Goal: Task Accomplishment & Management: Complete application form

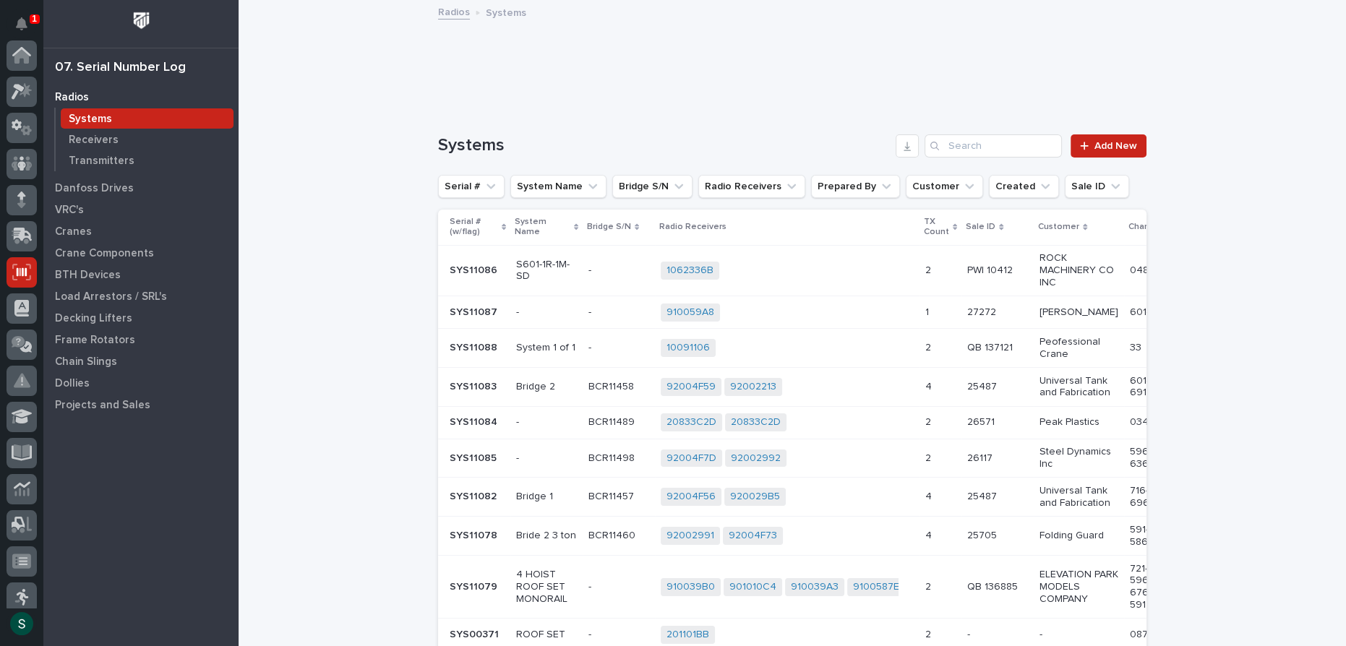
scroll to position [217, 0]
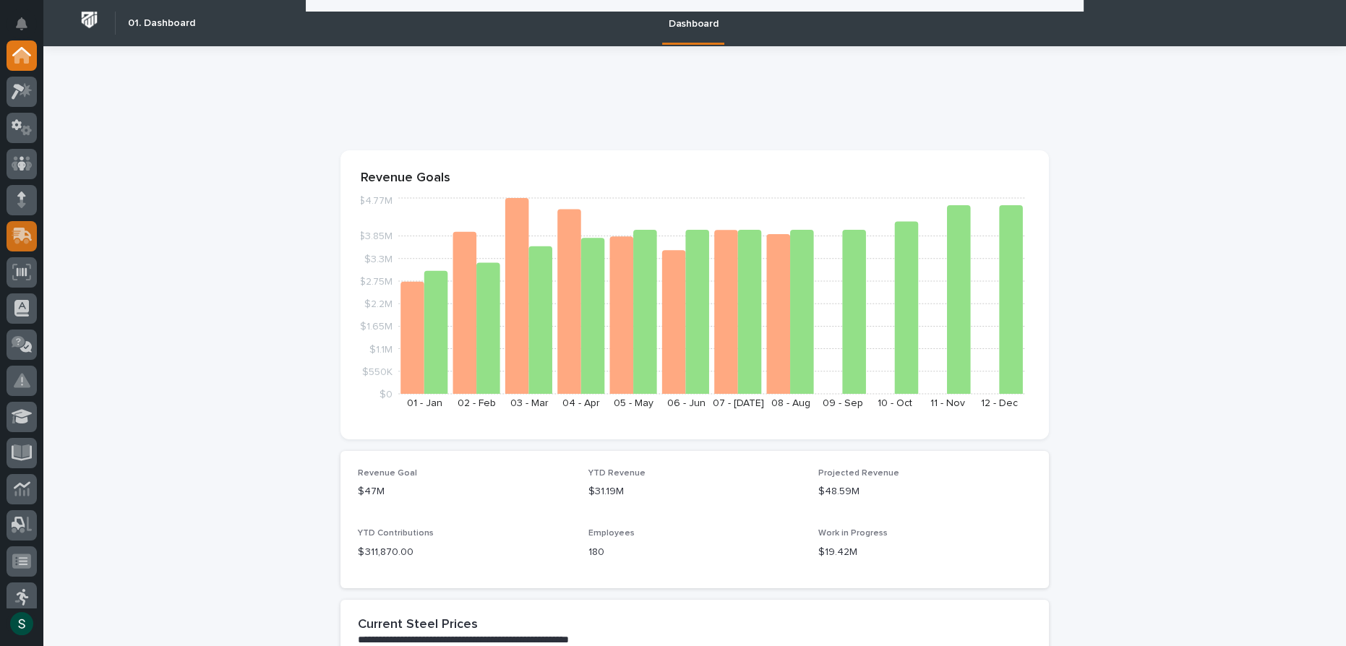
scroll to position [458, 0]
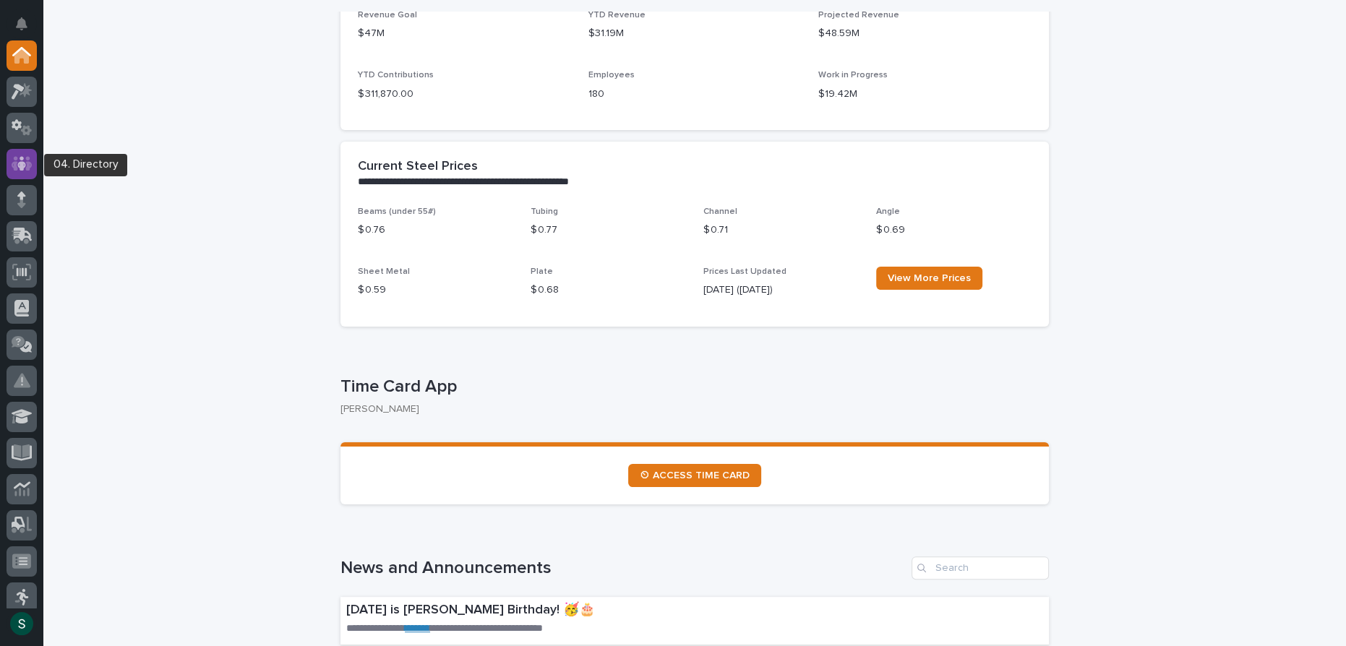
click at [26, 160] on icon at bounding box center [22, 163] width 21 height 17
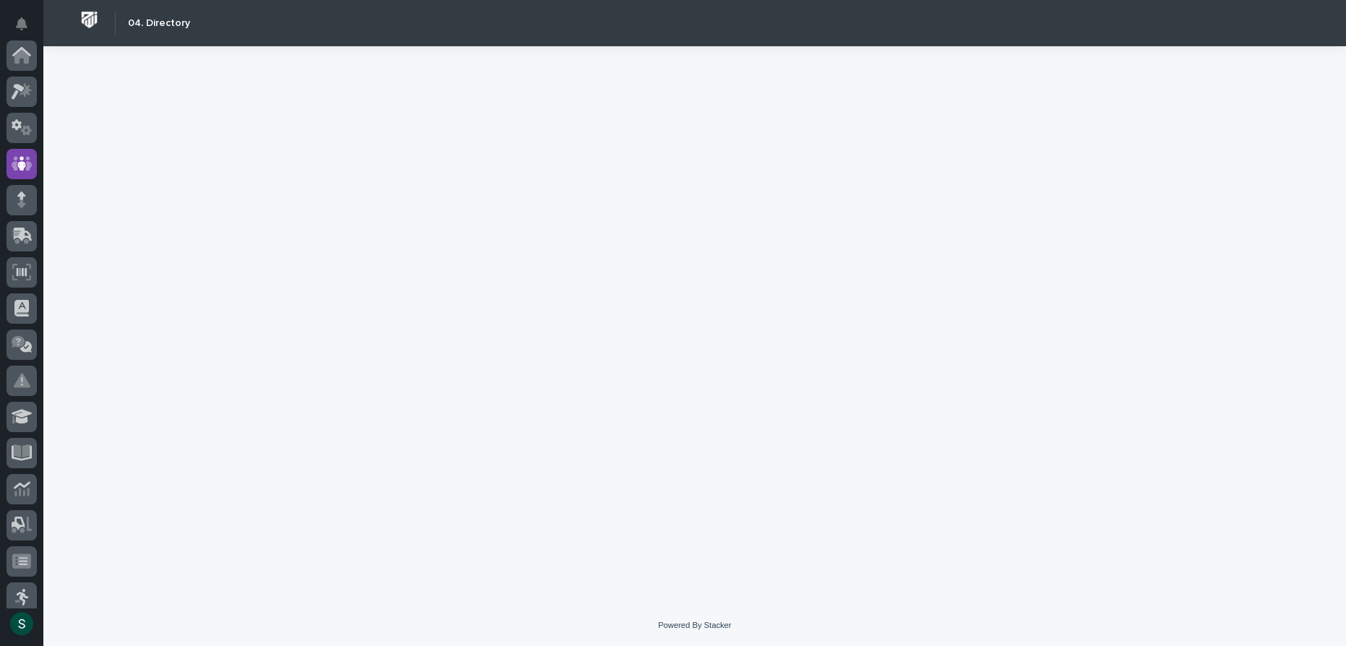
scroll to position [108, 0]
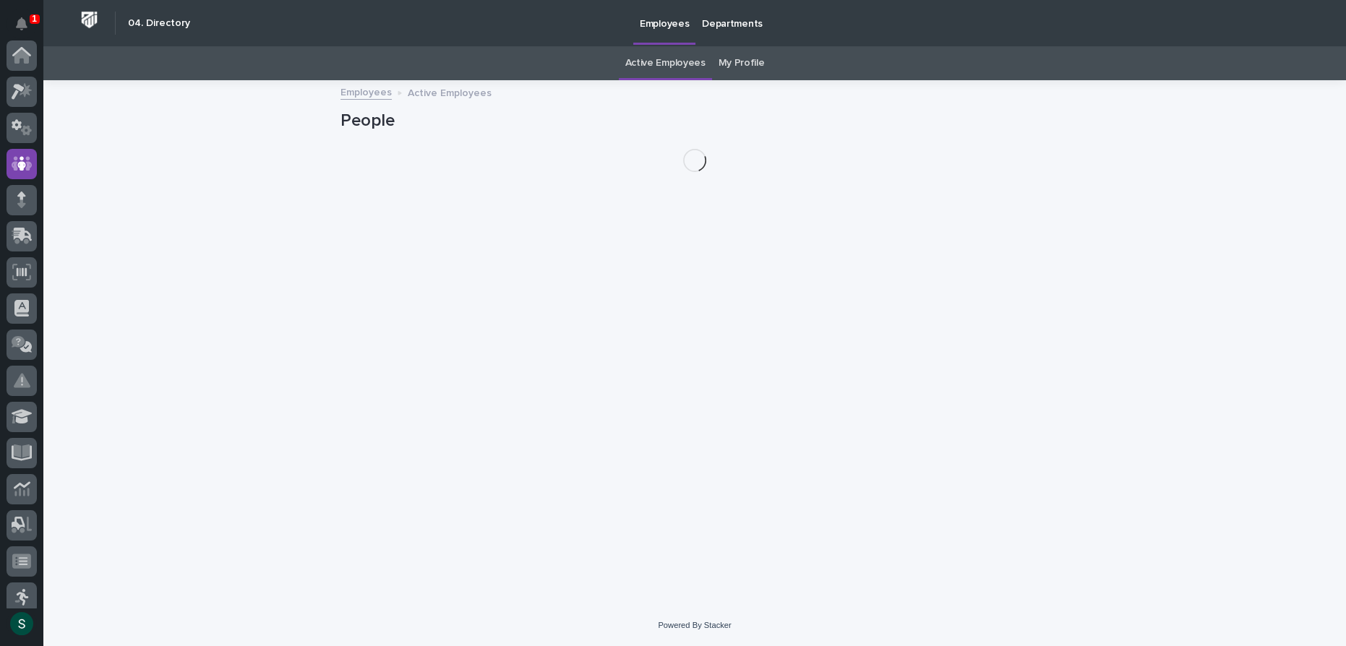
scroll to position [108, 0]
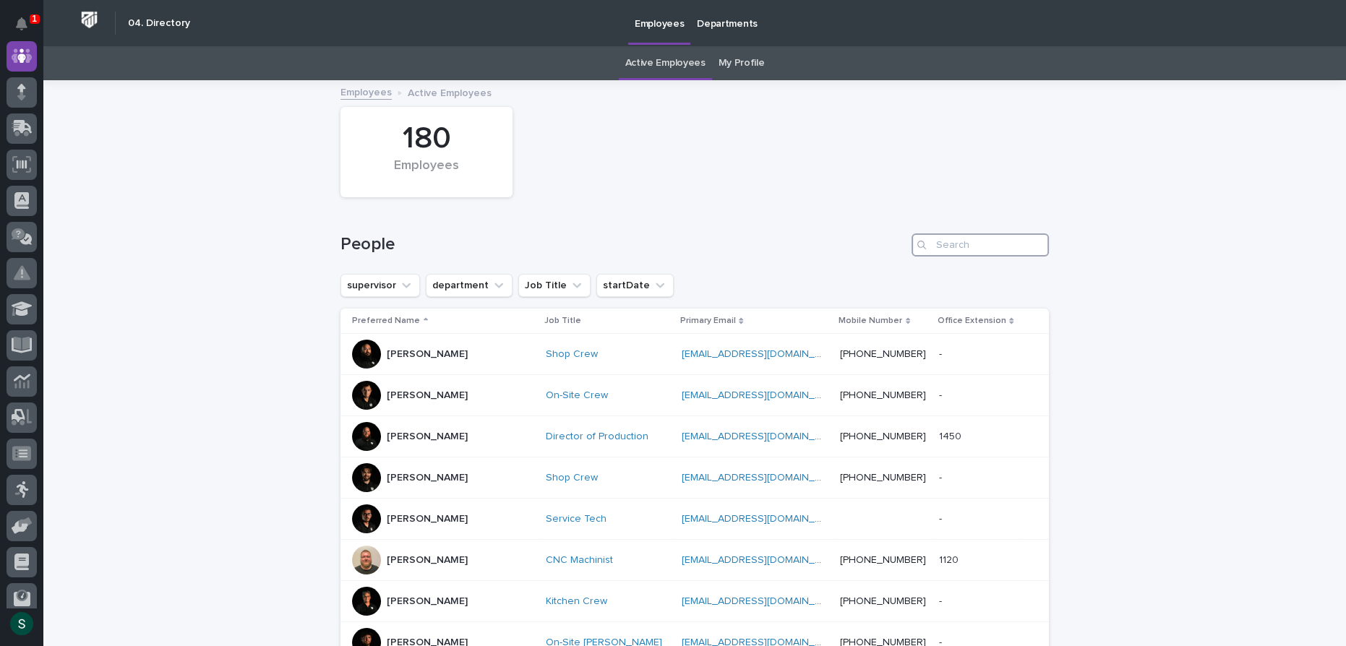
click at [966, 244] on input "Search" at bounding box center [979, 244] width 137 height 23
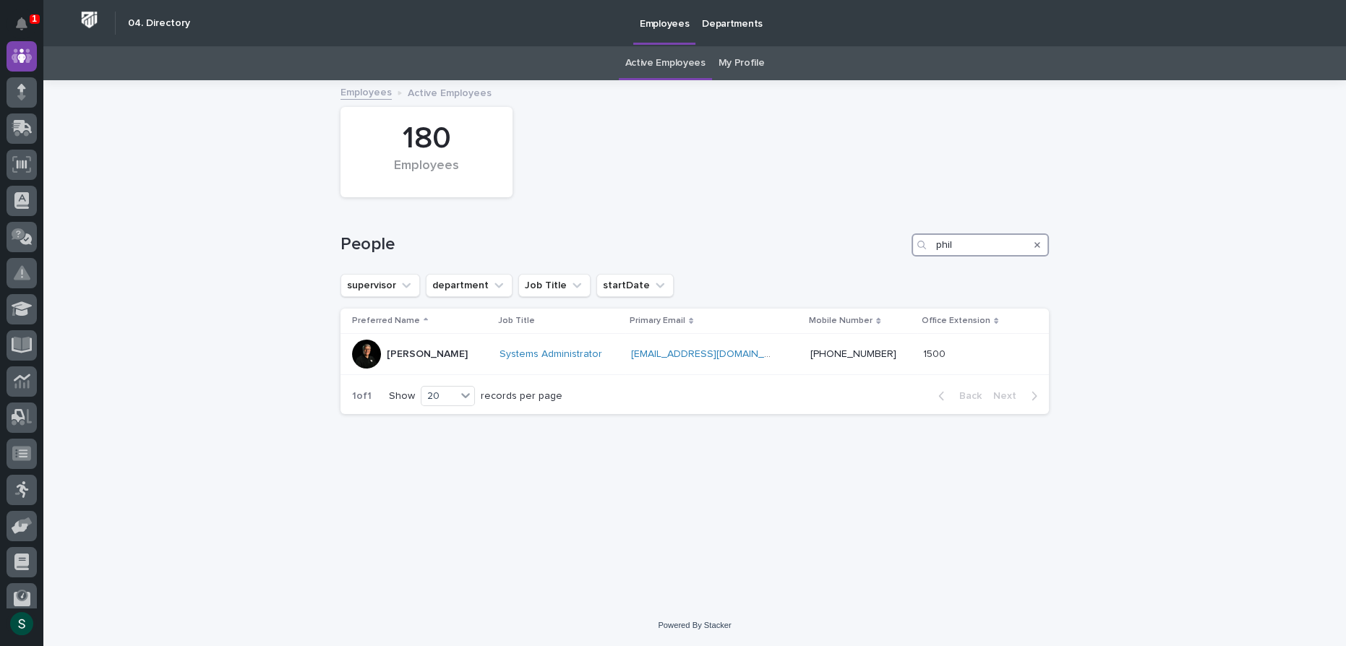
type input "phil"
click at [15, 343] on icon at bounding box center [19, 342] width 14 height 12
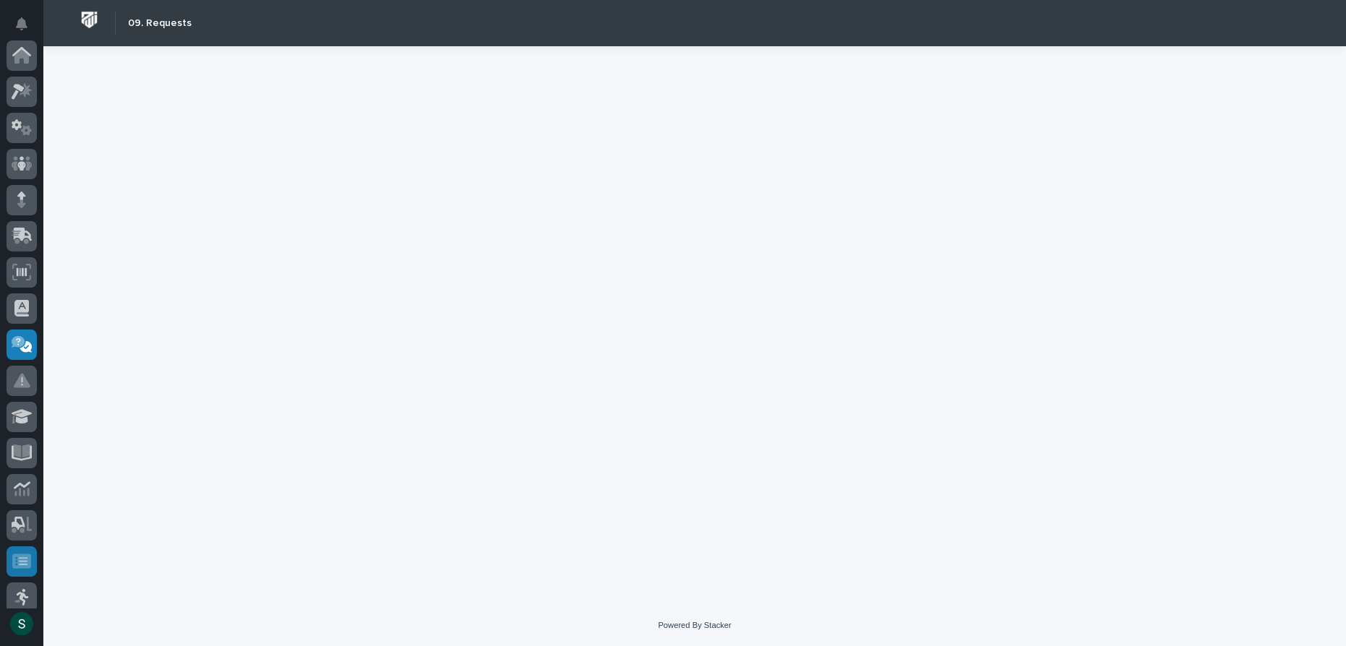
scroll to position [227, 0]
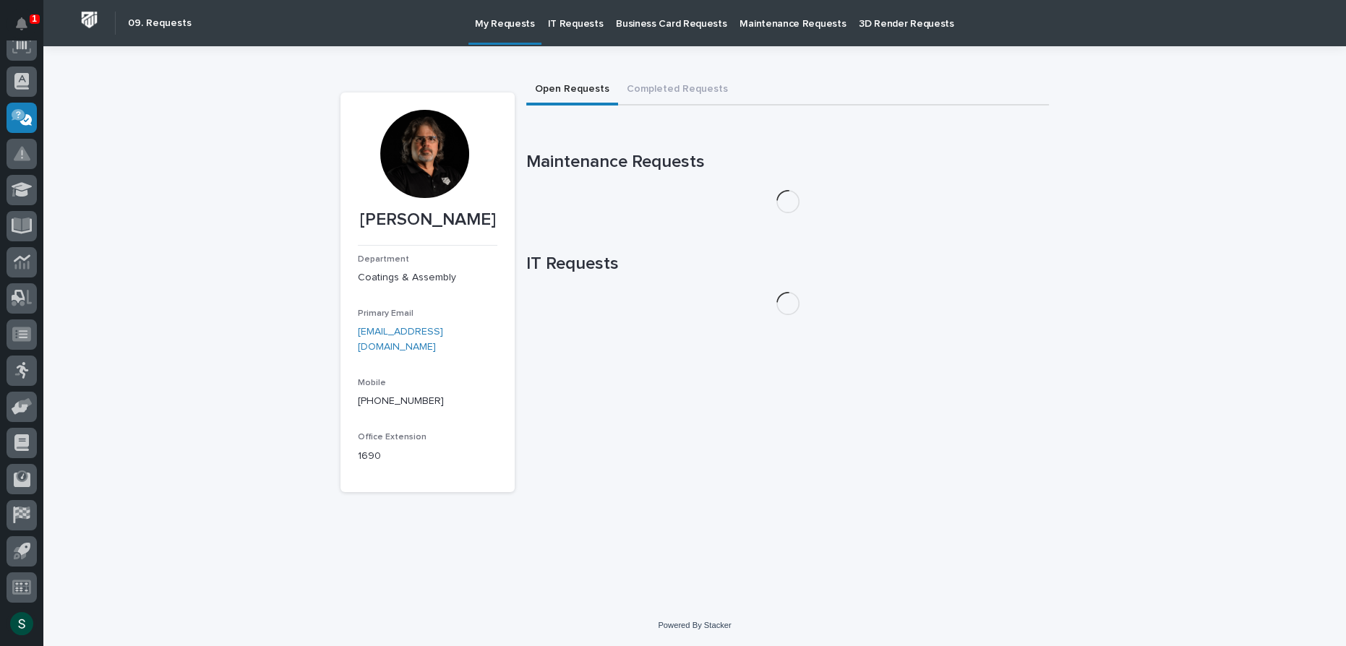
click at [556, 26] on p "IT Requests" at bounding box center [576, 15] width 56 height 30
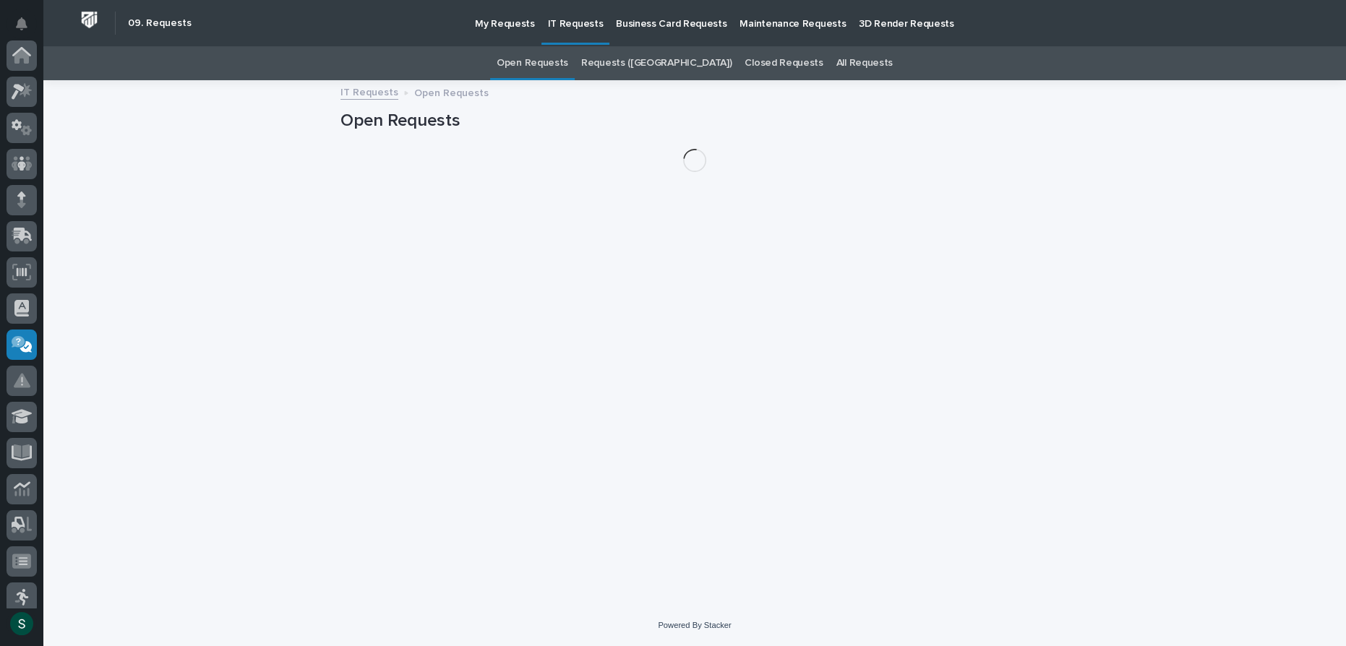
scroll to position [227, 0]
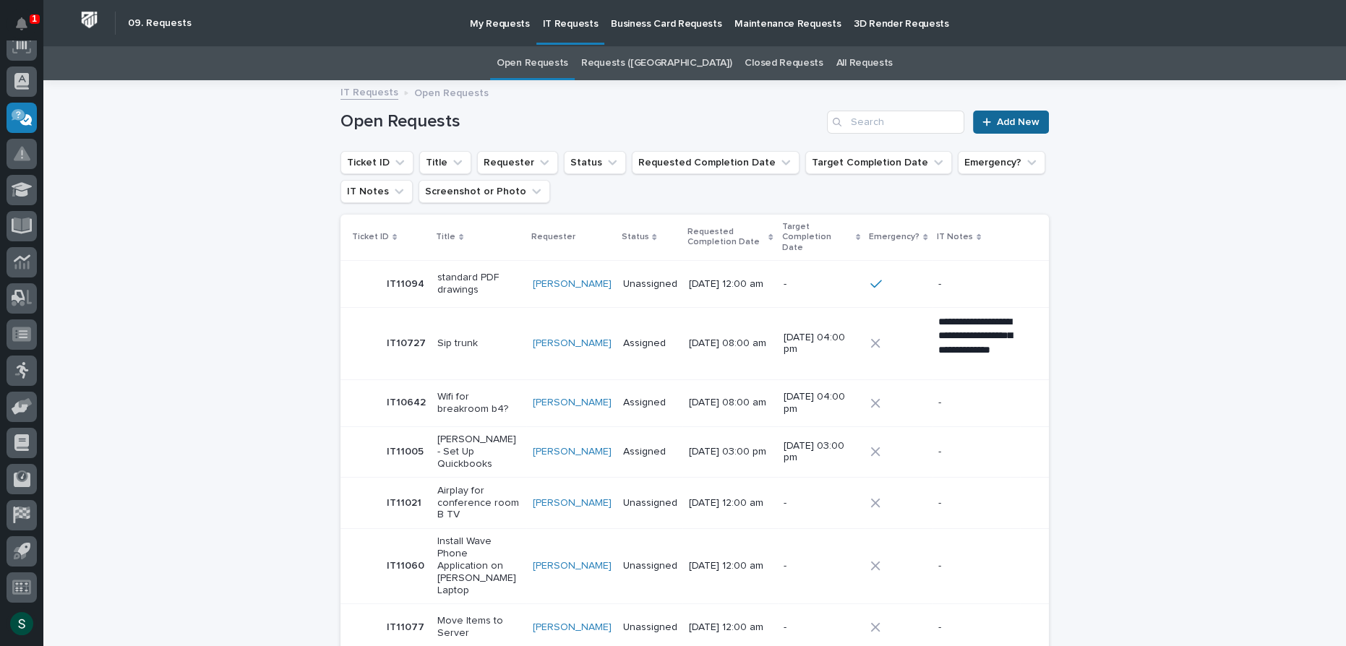
click at [982, 124] on icon at bounding box center [986, 122] width 9 height 10
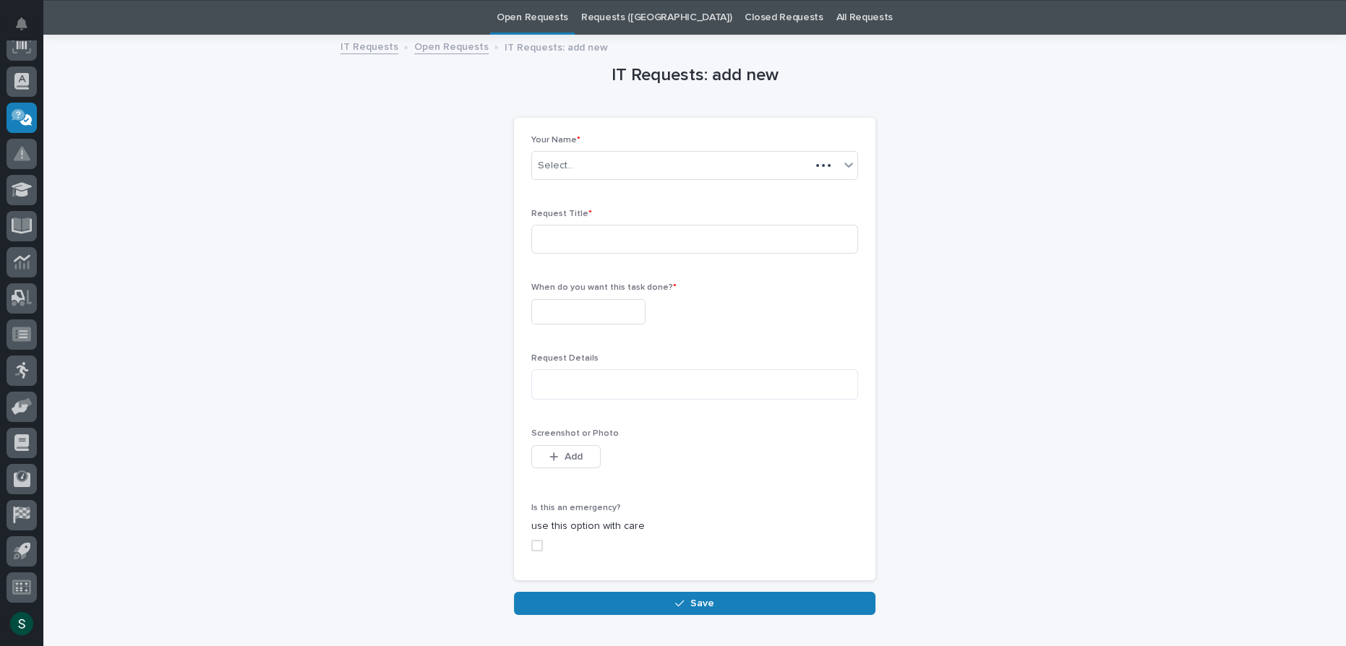
scroll to position [46, 0]
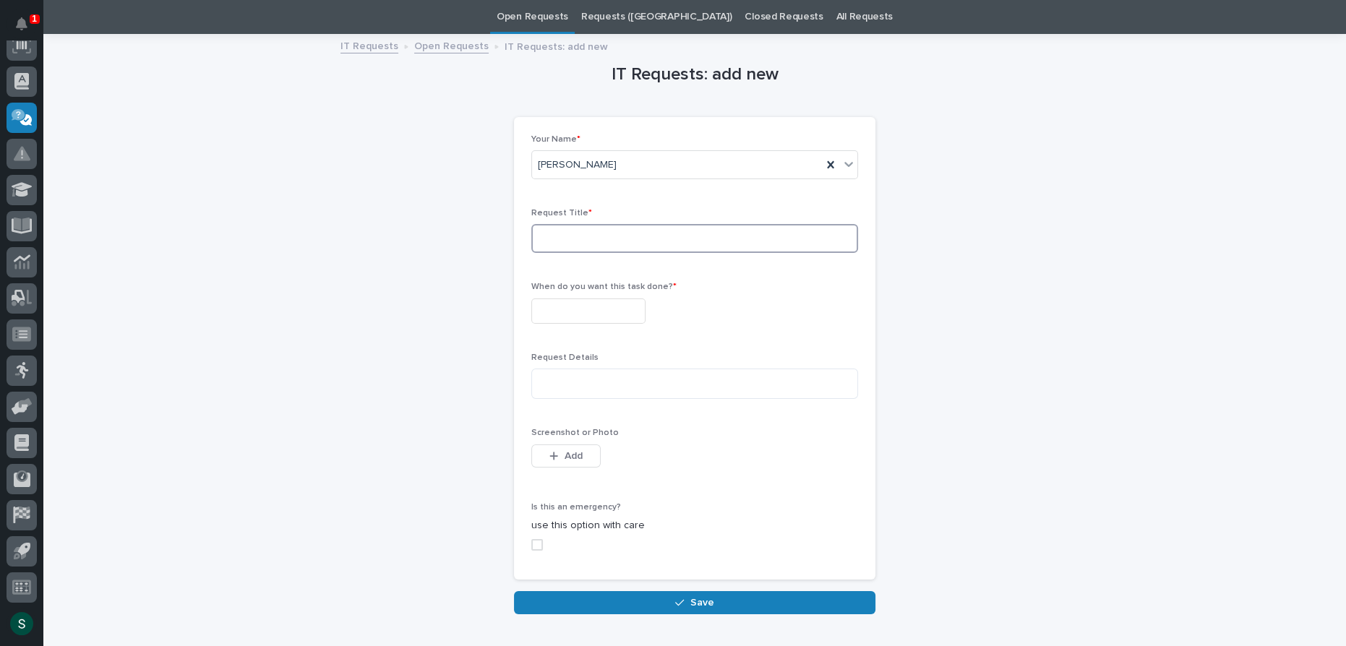
click at [595, 230] on input at bounding box center [694, 238] width 327 height 29
type input "MSI Lapotop Power brick may be defective"
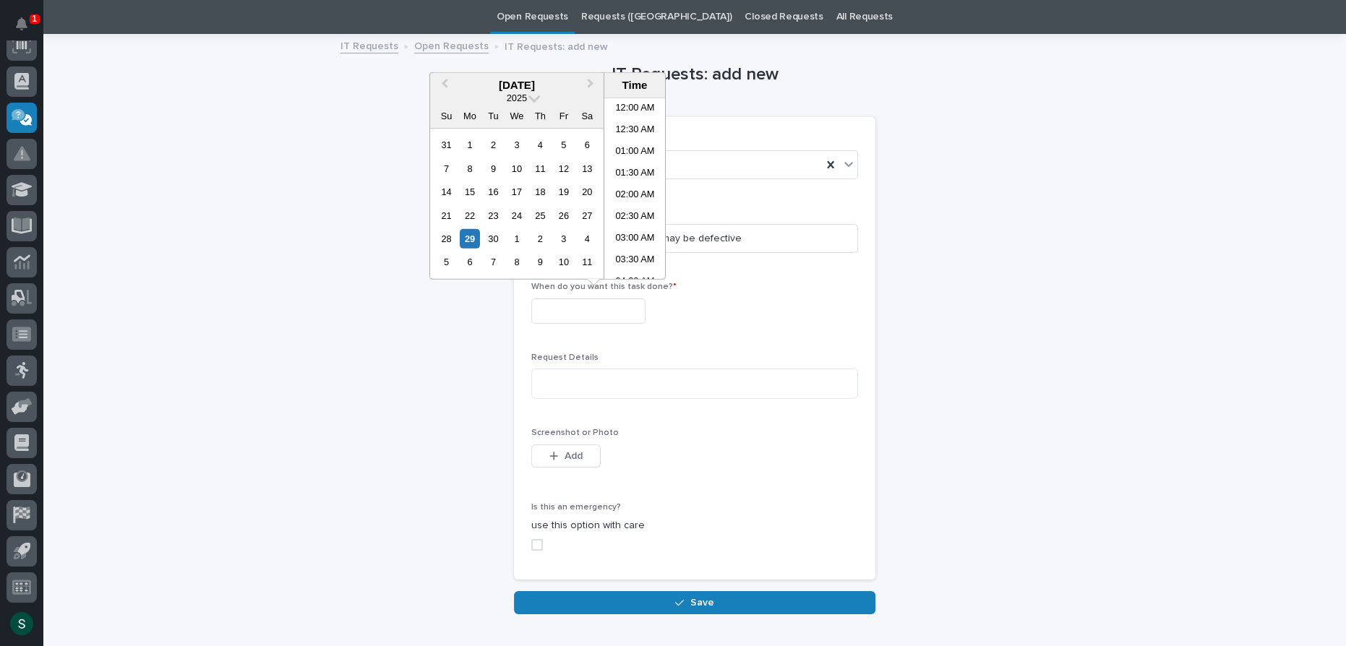
click at [619, 310] on input "text" at bounding box center [588, 310] width 114 height 25
click at [499, 246] on div "30" at bounding box center [493, 239] width 20 height 20
type input "**********"
click at [613, 374] on textarea at bounding box center [694, 384] width 327 height 30
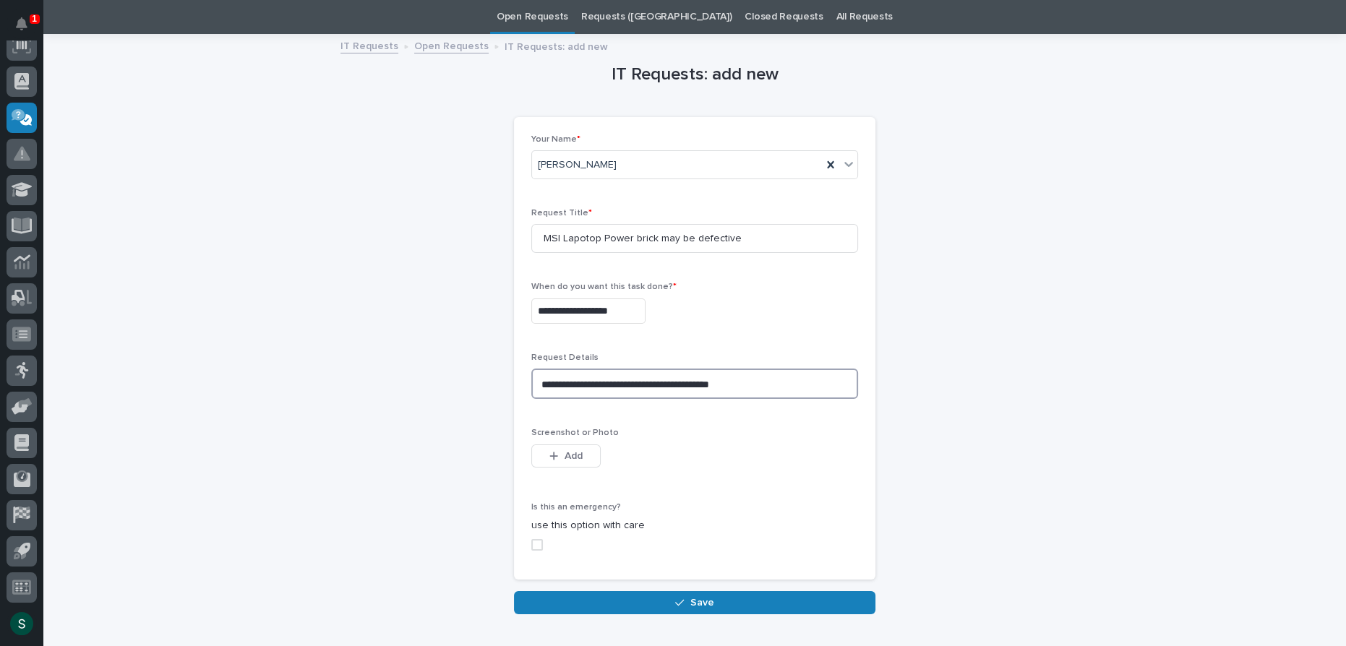
type textarea "**********"
click at [543, 452] on button "Add" at bounding box center [565, 455] width 69 height 23
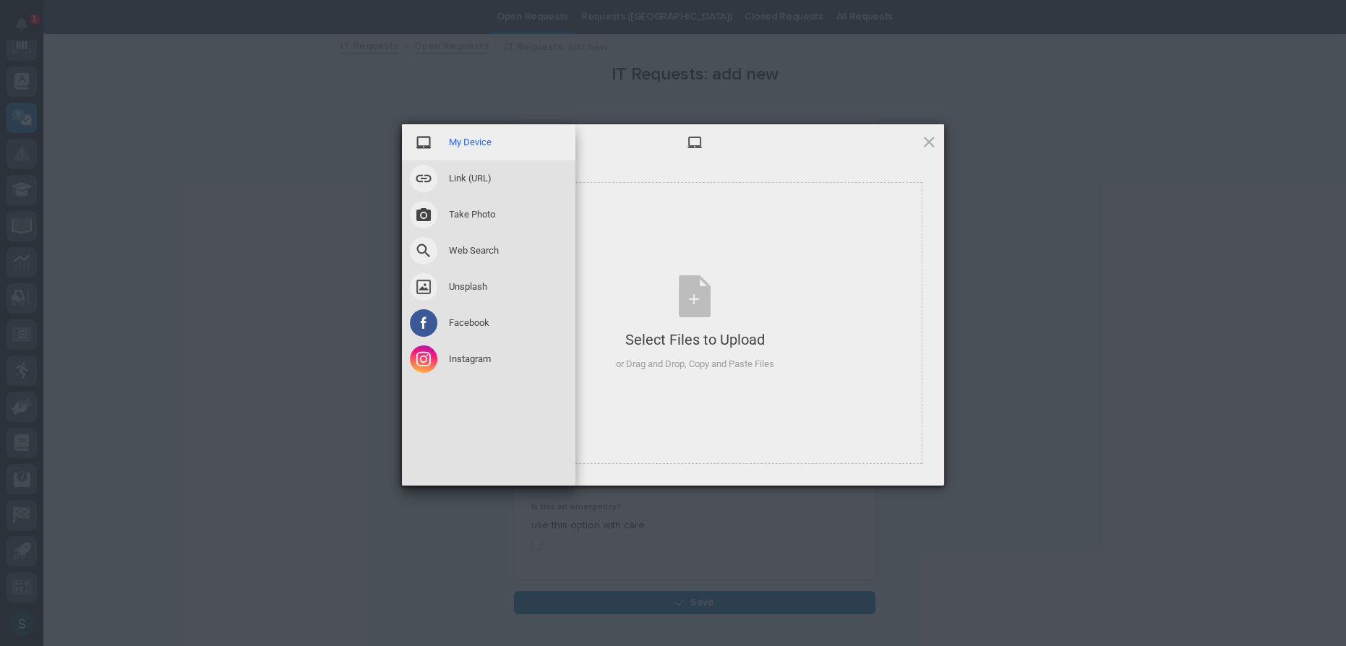
click at [449, 142] on span "My Device" at bounding box center [470, 142] width 43 height 13
click at [424, 142] on span at bounding box center [423, 142] width 27 height 27
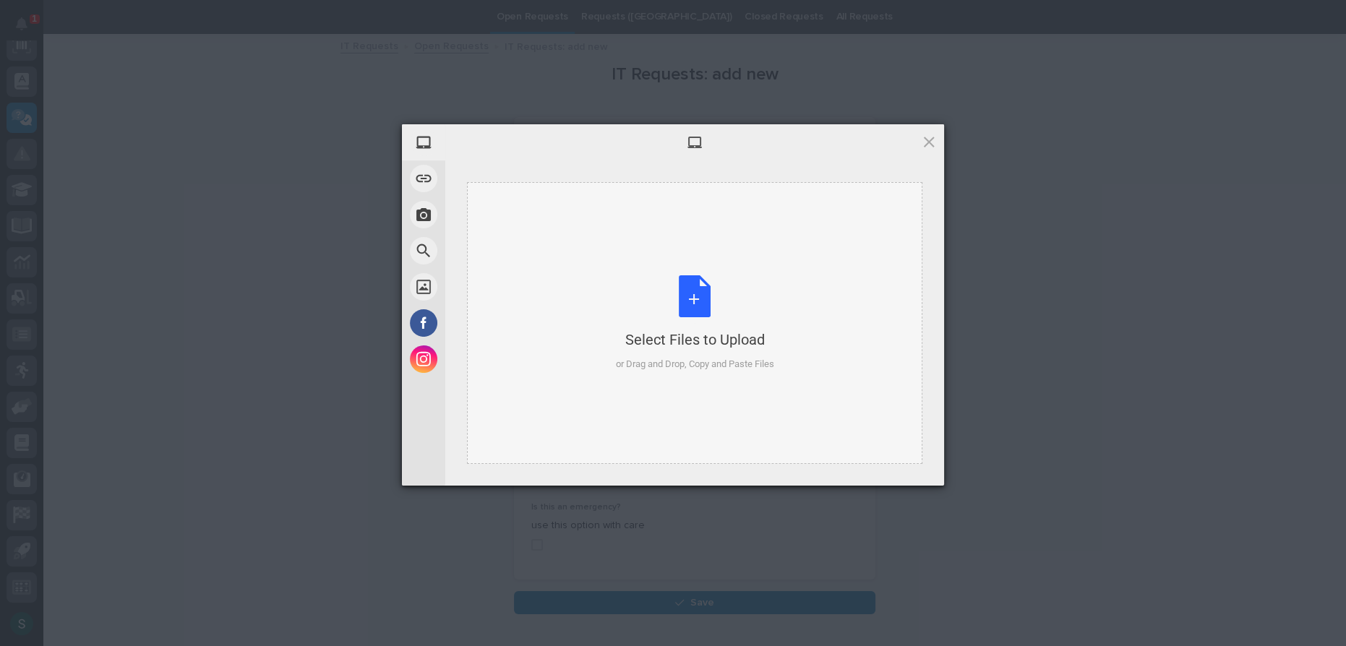
click at [693, 290] on div "Select Files to Upload or Drag and Drop, Copy and Paste Files" at bounding box center [695, 323] width 158 height 96
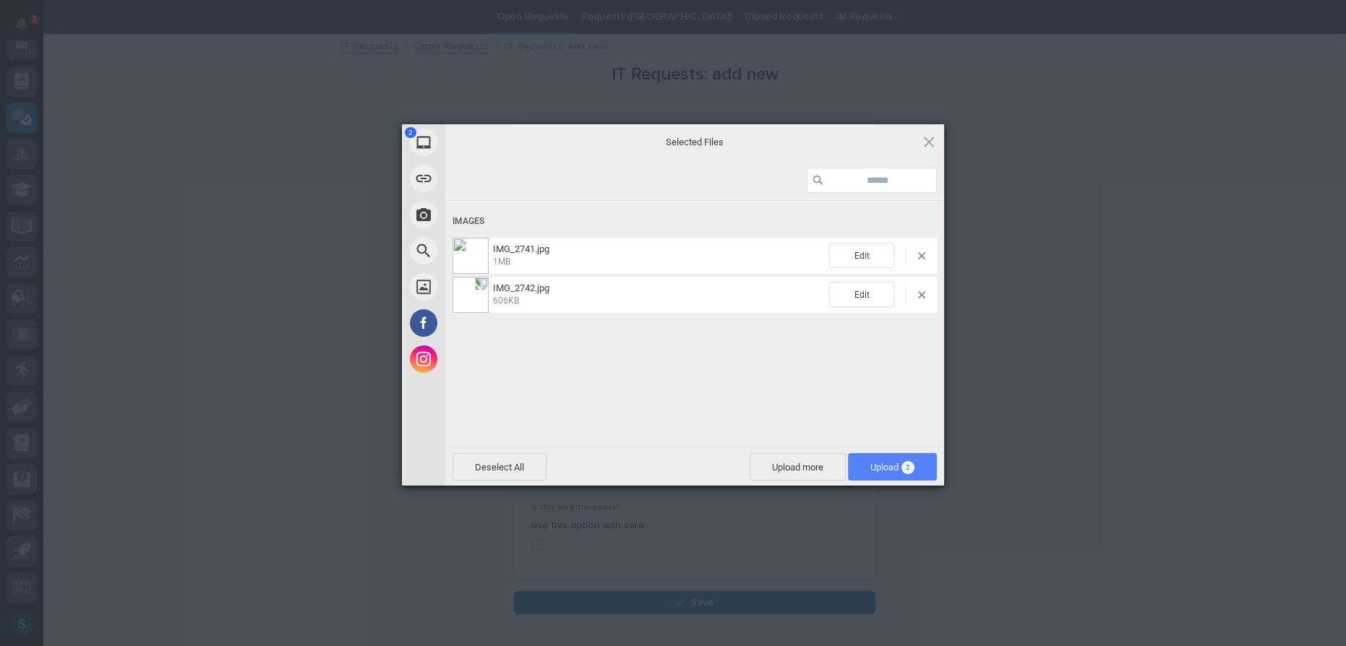
click at [875, 472] on span "Upload 2" at bounding box center [892, 466] width 89 height 27
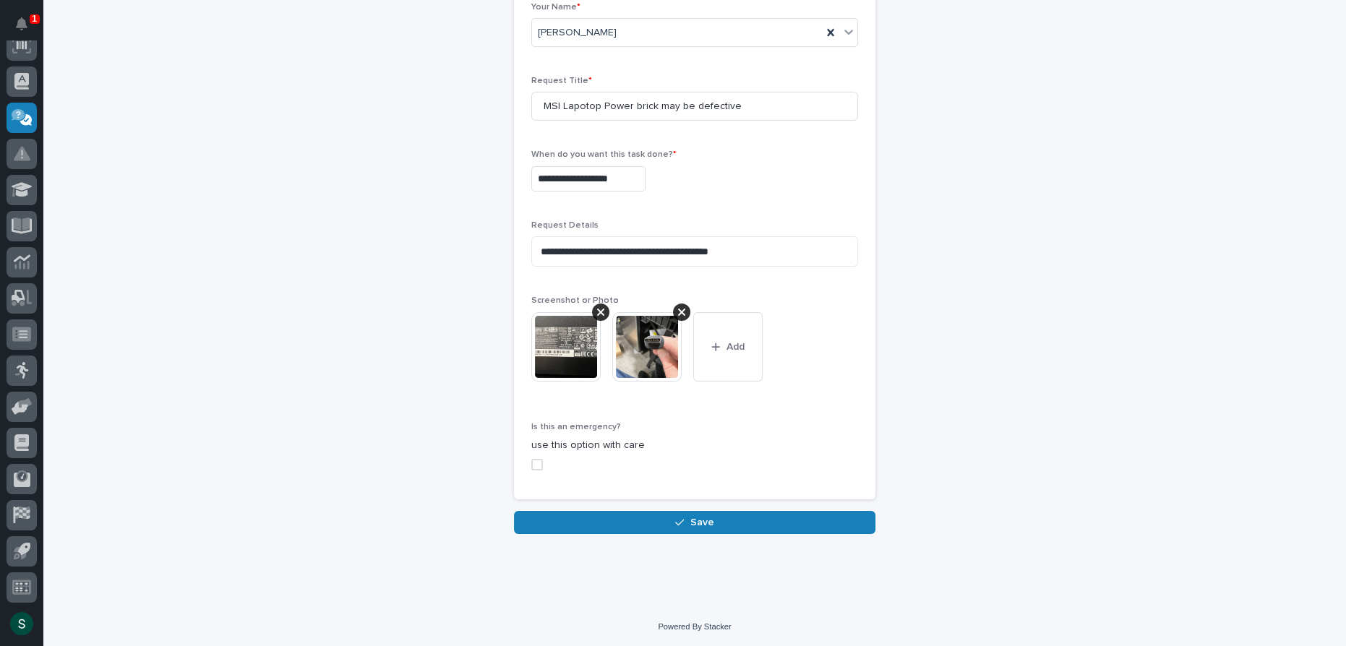
scroll to position [179, 0]
click at [686, 512] on button "Save" at bounding box center [694, 521] width 361 height 23
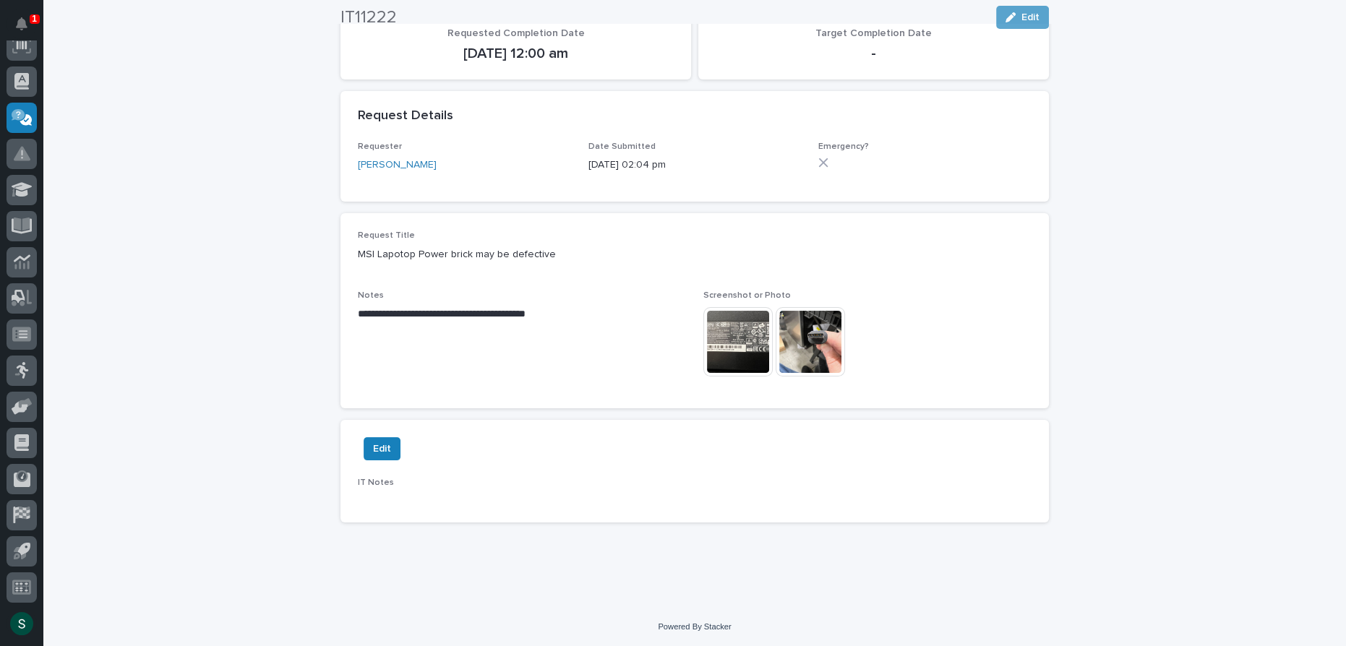
scroll to position [264, 0]
click at [712, 331] on img at bounding box center [737, 340] width 69 height 69
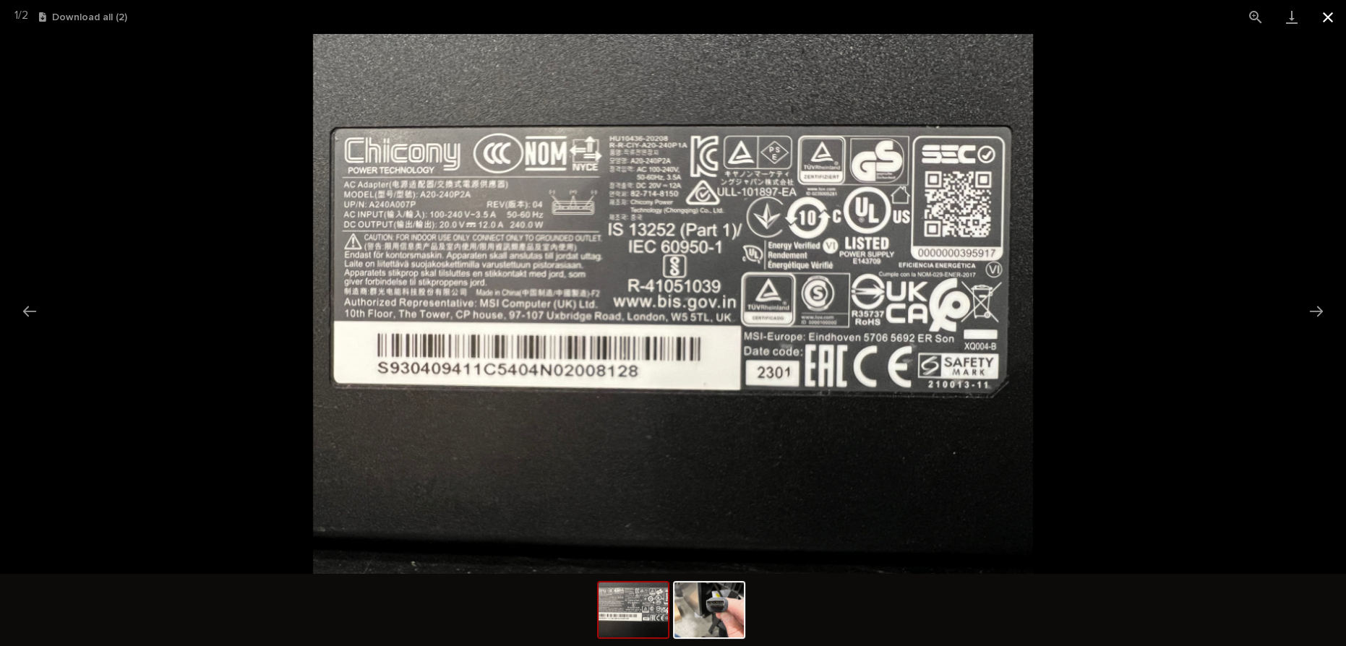
click at [1325, 22] on button "Close gallery" at bounding box center [1328, 17] width 36 height 34
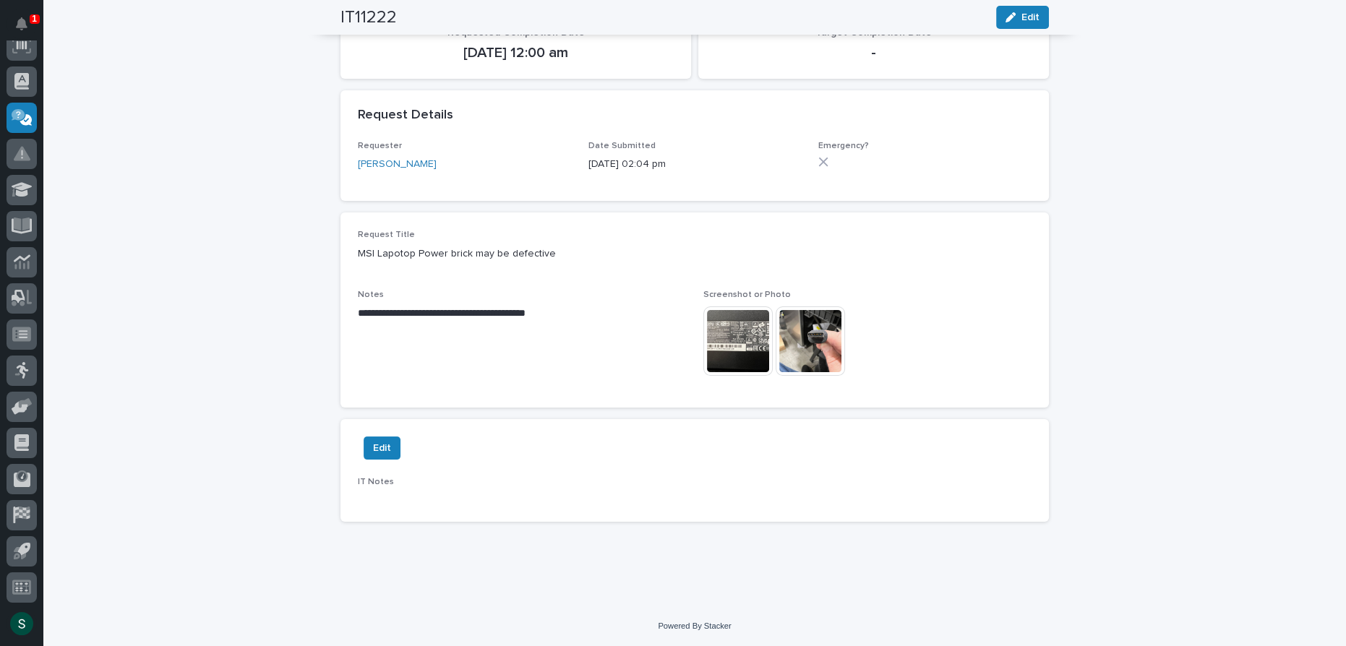
click at [810, 330] on img at bounding box center [809, 340] width 69 height 69
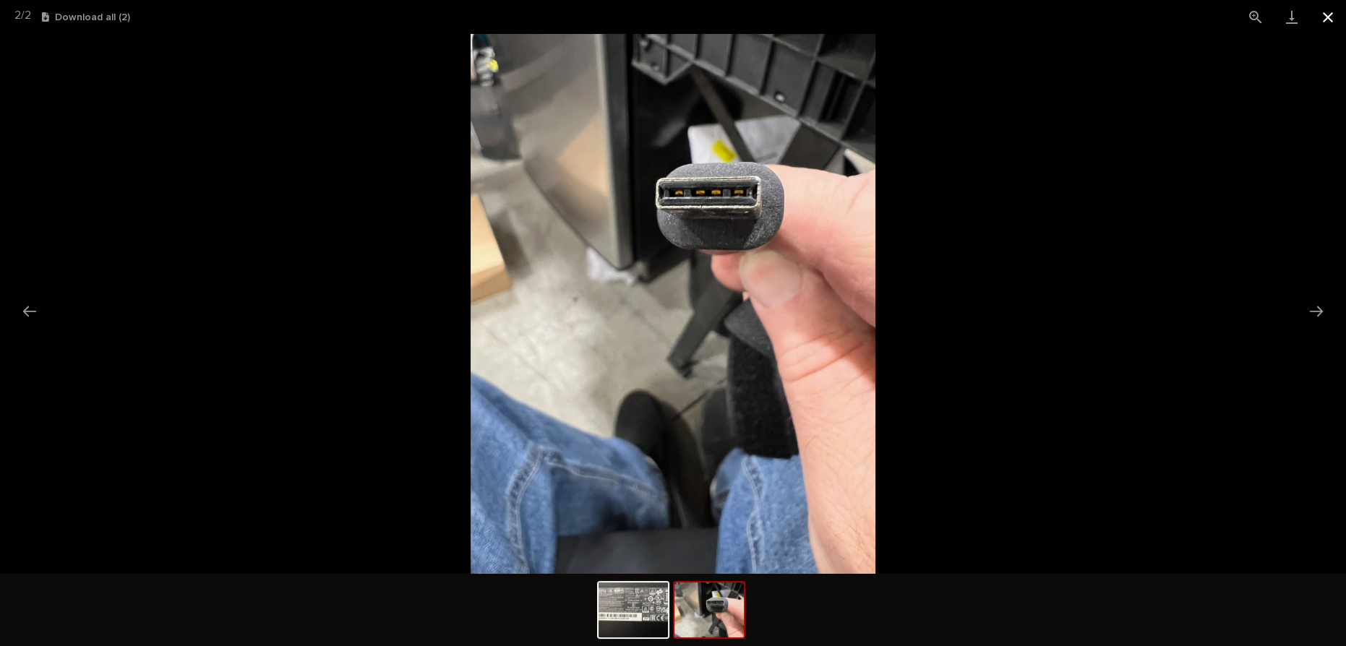
click at [1323, 14] on button "Close gallery" at bounding box center [1328, 17] width 36 height 34
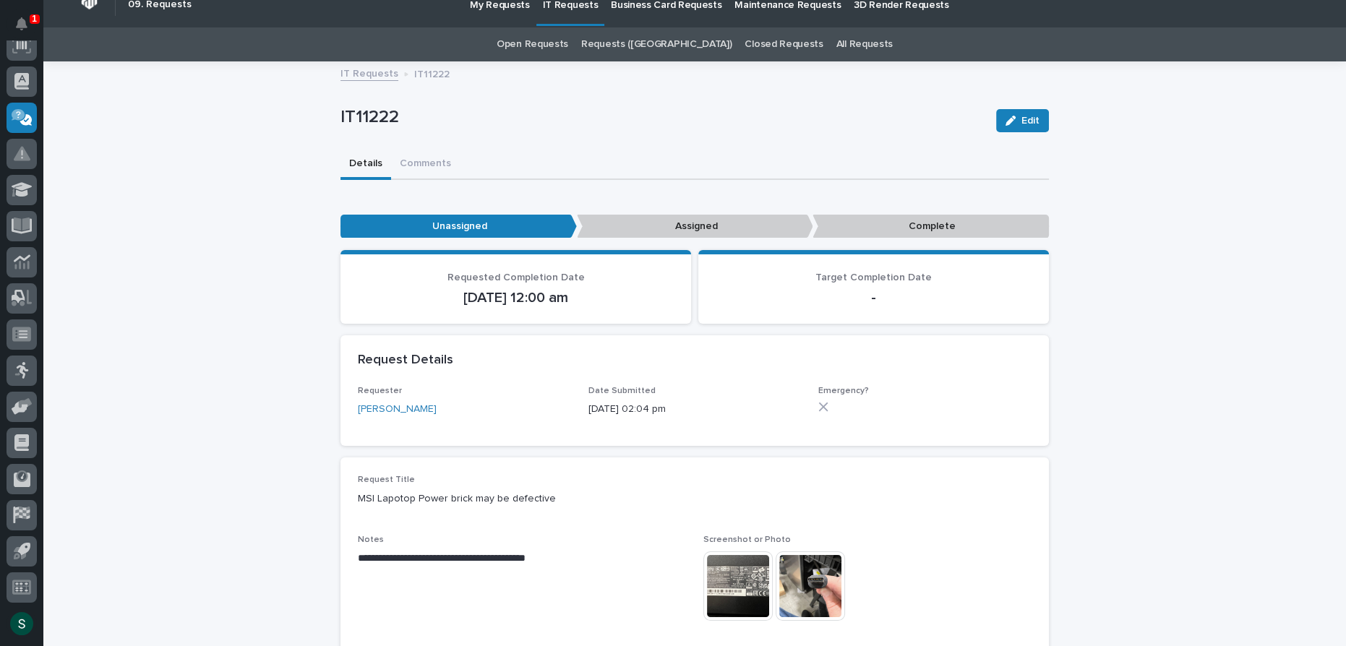
scroll to position [0, 0]
